Goal: Task Accomplishment & Management: Use online tool/utility

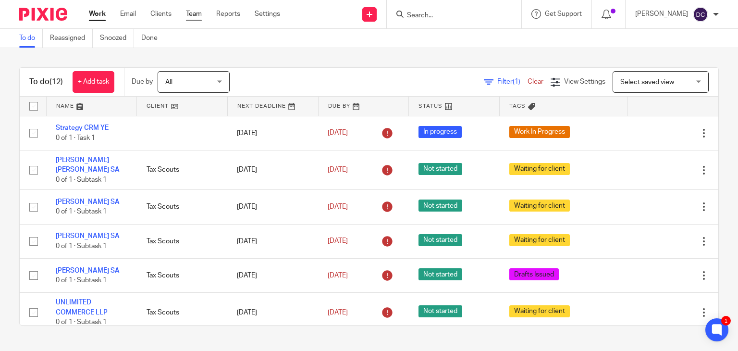
click at [194, 14] on link "Team" at bounding box center [194, 14] width 16 height 10
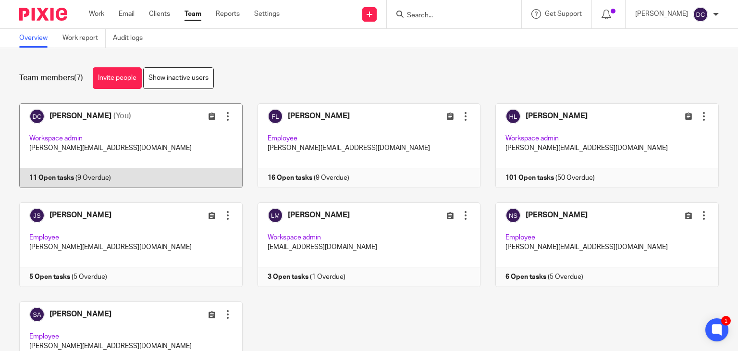
click at [142, 135] on link at bounding box center [123, 145] width 238 height 85
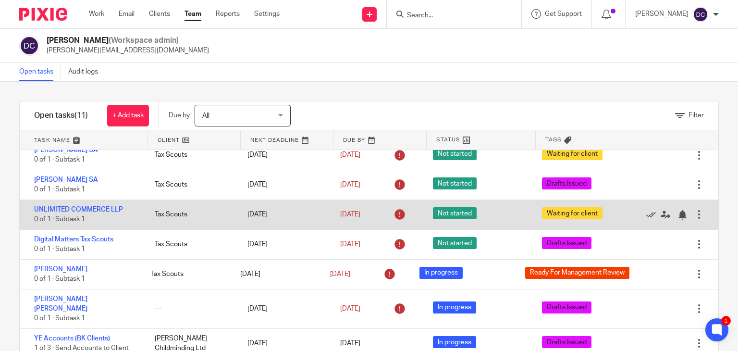
scroll to position [96, 0]
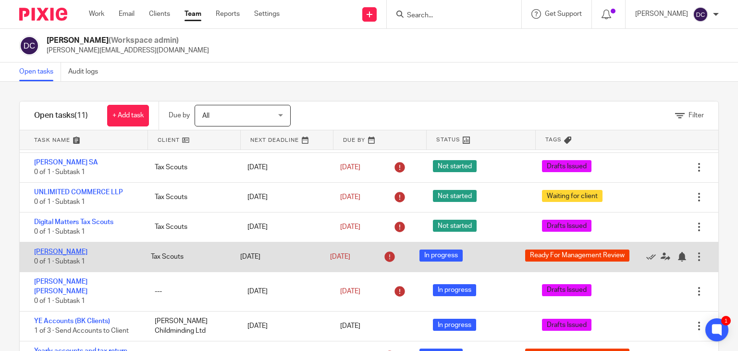
click at [71, 248] on link "Tiziana Gallina" at bounding box center [60, 251] width 53 height 7
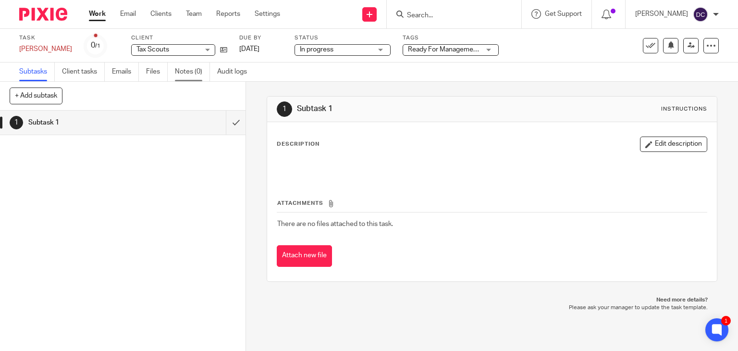
click at [181, 71] on link "Notes (0)" at bounding box center [192, 71] width 35 height 19
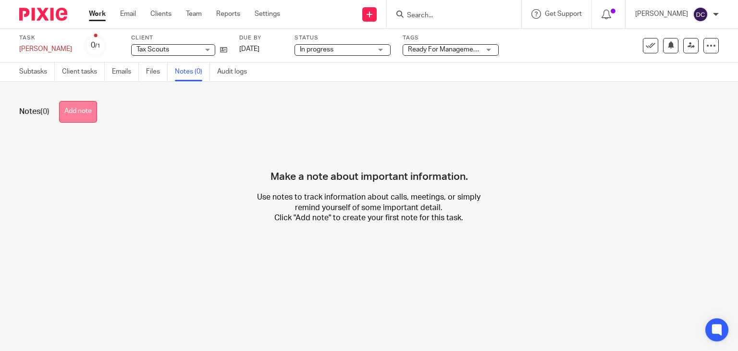
click at [88, 112] on button "Add note" at bounding box center [78, 112] width 38 height 22
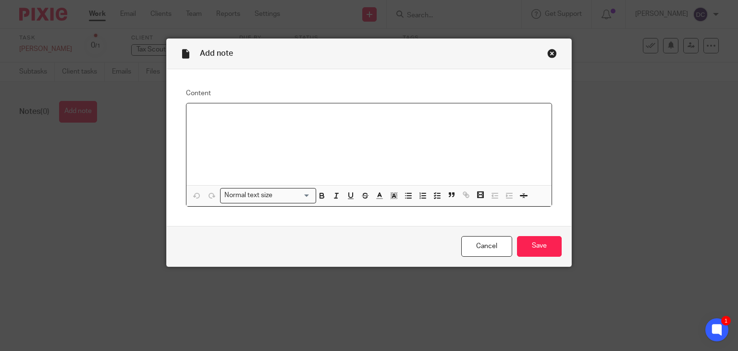
click at [223, 120] on p at bounding box center [369, 116] width 350 height 10
click at [545, 243] on input "Save" at bounding box center [539, 246] width 45 height 21
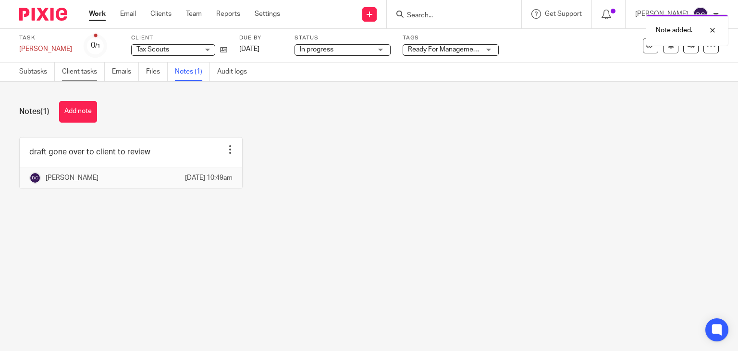
click at [83, 70] on link "Client tasks" at bounding box center [83, 71] width 43 height 19
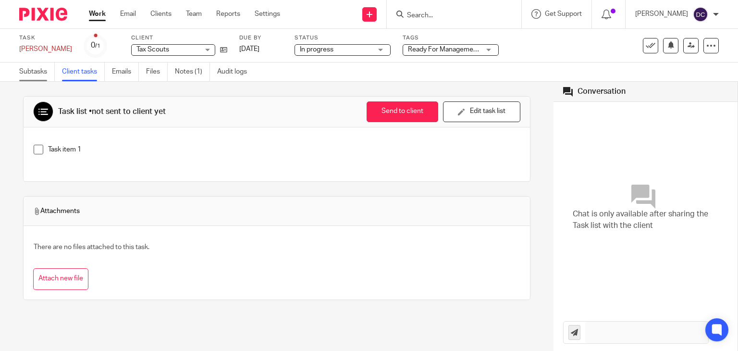
click at [43, 71] on link "Subtasks" at bounding box center [37, 71] width 36 height 19
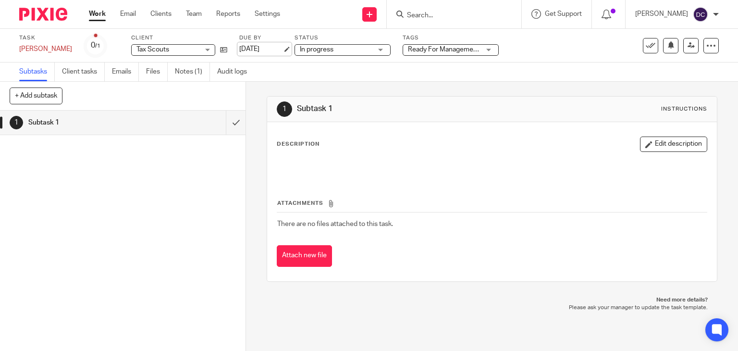
click at [240, 47] on link "[DATE]" at bounding box center [260, 49] width 43 height 10
click at [165, 12] on link "Clients" at bounding box center [160, 14] width 21 height 10
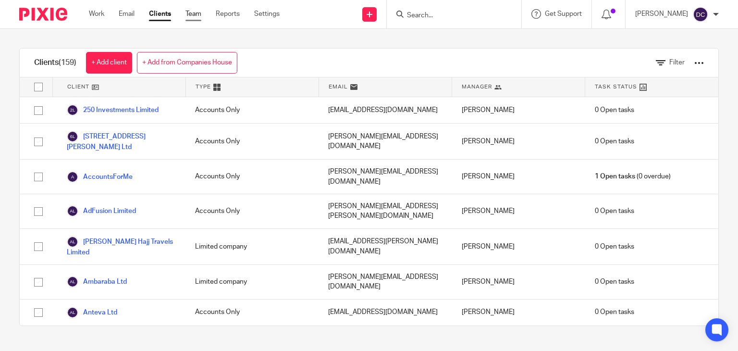
click at [200, 12] on link "Team" at bounding box center [193, 14] width 16 height 10
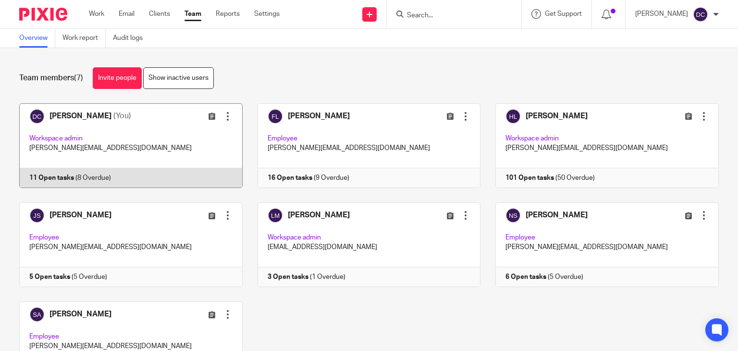
click at [129, 120] on link at bounding box center [123, 145] width 238 height 85
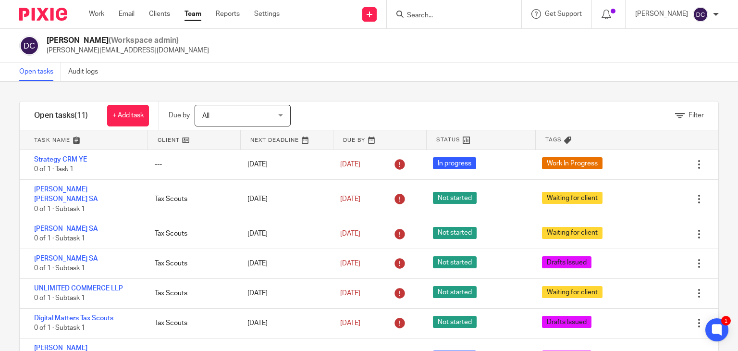
click at [191, 14] on link "Team" at bounding box center [193, 14] width 17 height 10
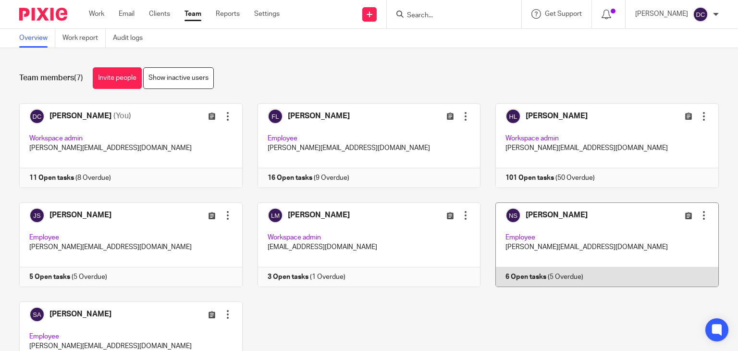
click at [537, 229] on link at bounding box center [600, 244] width 238 height 85
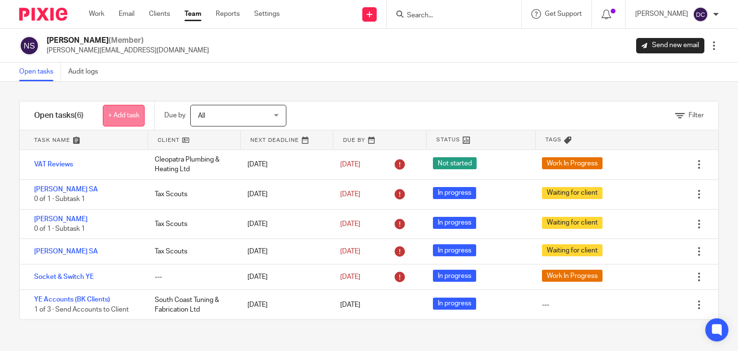
click at [127, 112] on link "+ Add task" at bounding box center [124, 116] width 42 height 22
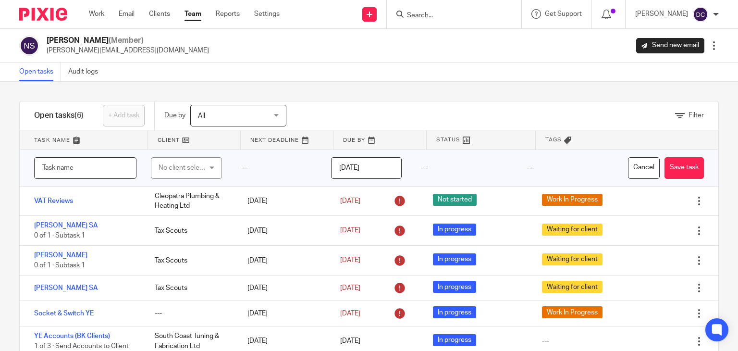
click at [115, 169] on input "text" at bounding box center [85, 168] width 102 height 22
type input "Red car Stray"
click at [206, 163] on div "No client selected" at bounding box center [186, 168] width 71 height 22
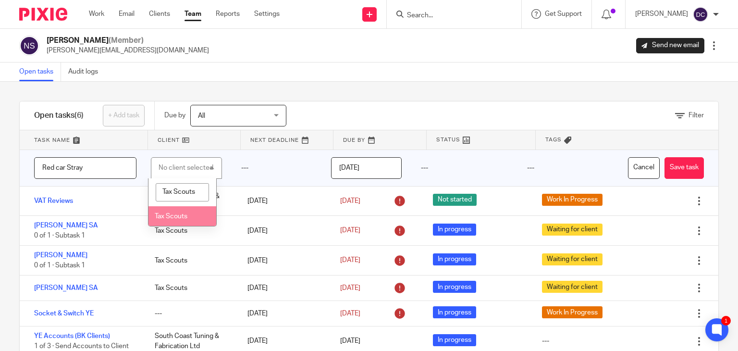
type input "Tax Scouts"
click at [184, 222] on li "Tax Scouts" at bounding box center [182, 216] width 68 height 20
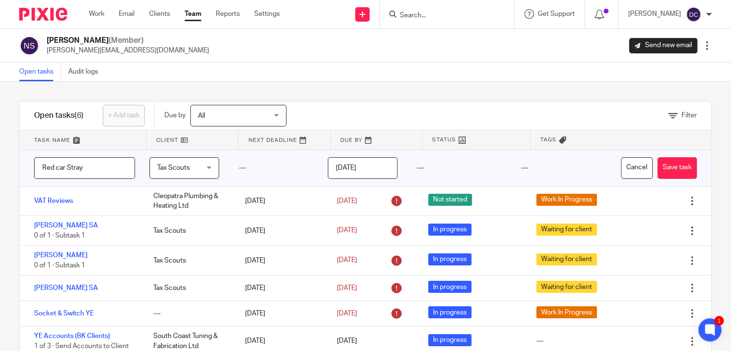
click at [371, 167] on input "[DATE]" at bounding box center [363, 168] width 70 height 22
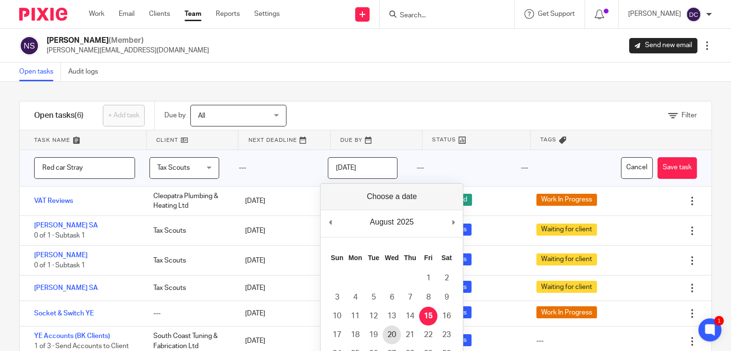
type input "[DATE]"
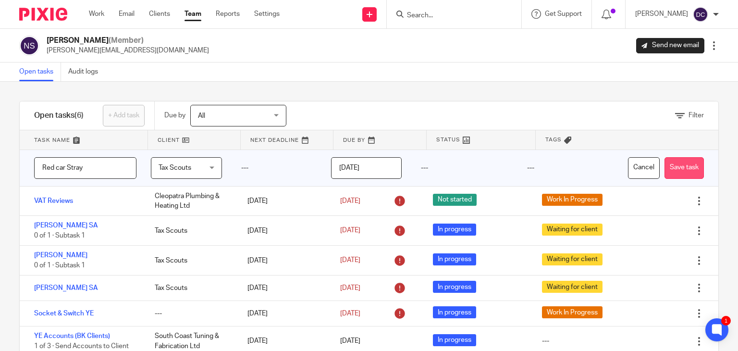
click at [665, 171] on button "Save task" at bounding box center [684, 168] width 39 height 22
